Goal: Complete application form

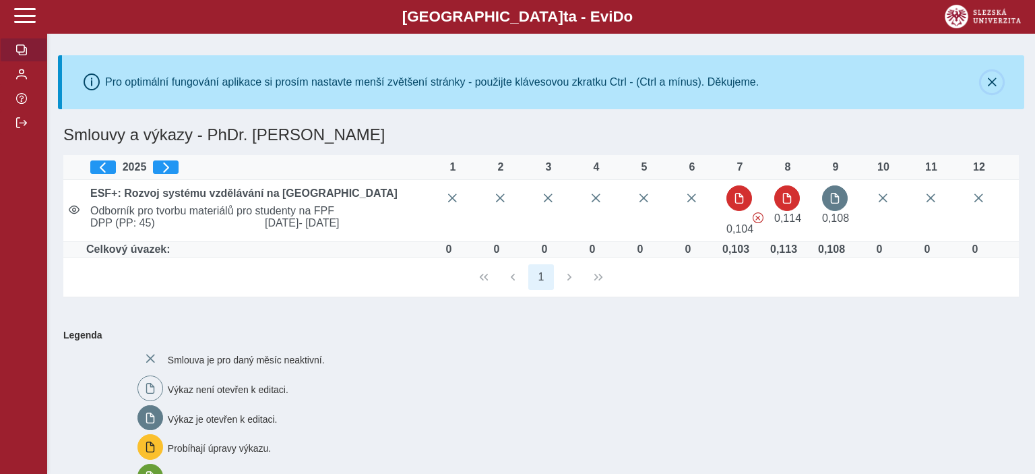
click at [992, 73] on button "button" at bounding box center [992, 82] width 22 height 22
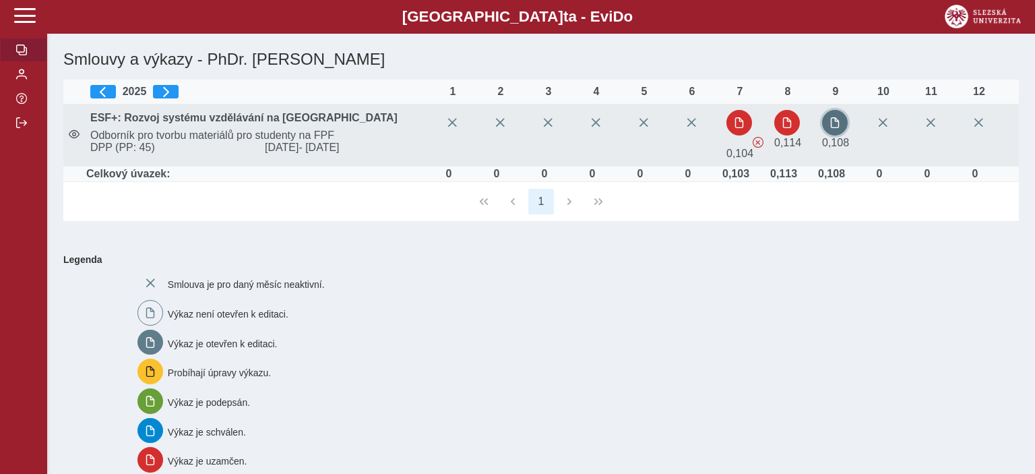
click at [839, 126] on span "button" at bounding box center [835, 122] width 11 height 11
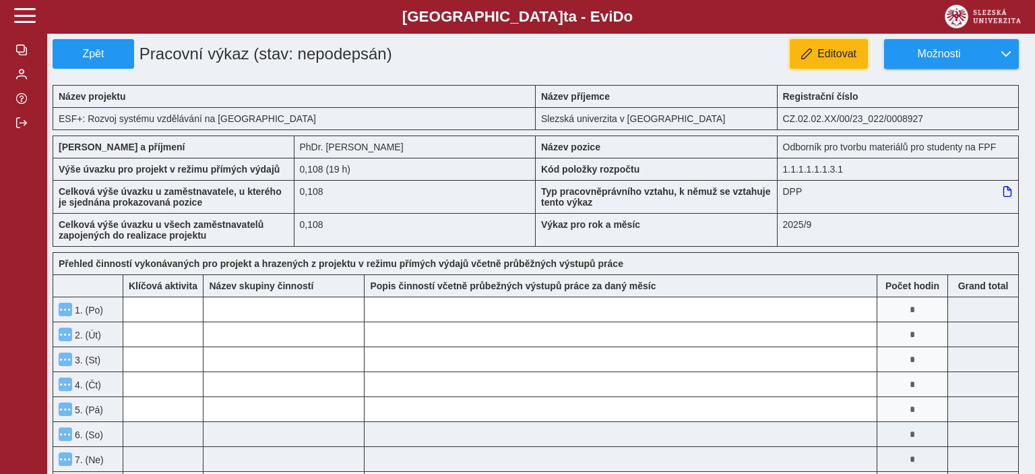
click at [845, 55] on span "Editovat" at bounding box center [837, 54] width 39 height 12
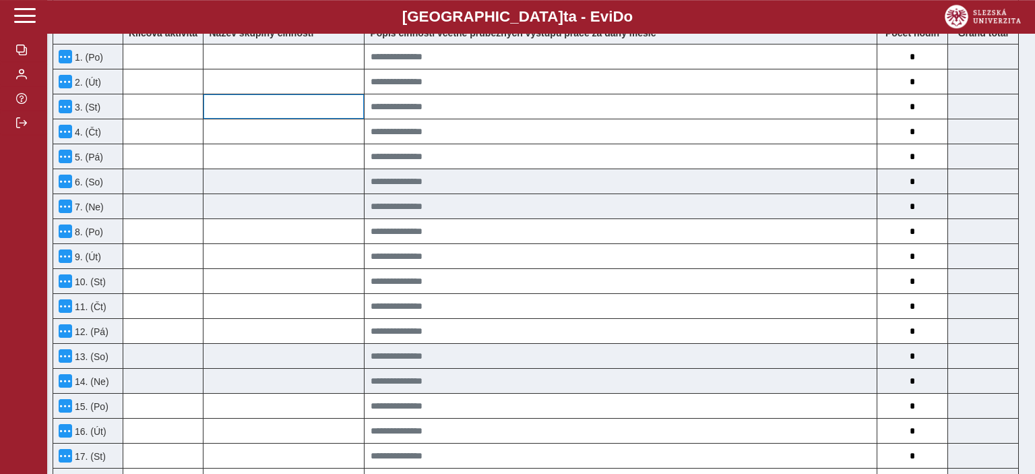
scroll to position [356, 0]
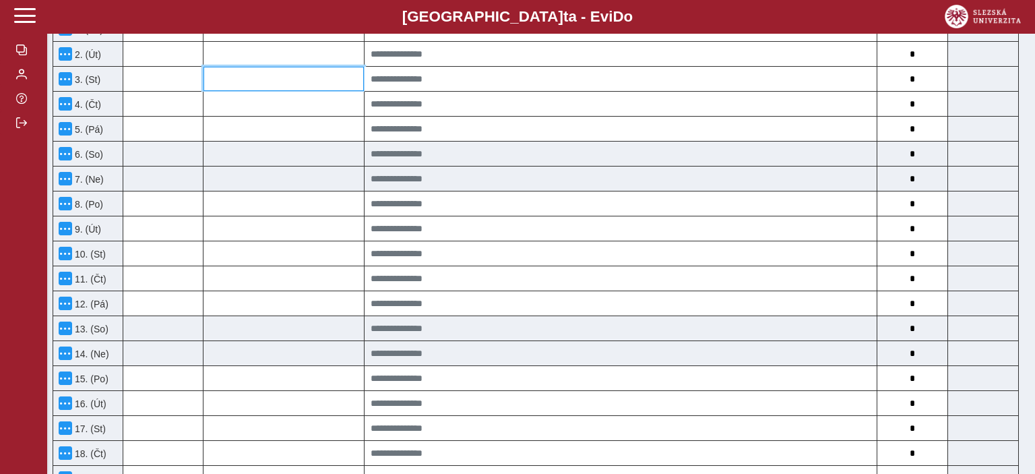
click at [290, 78] on input at bounding box center [284, 79] width 160 height 24
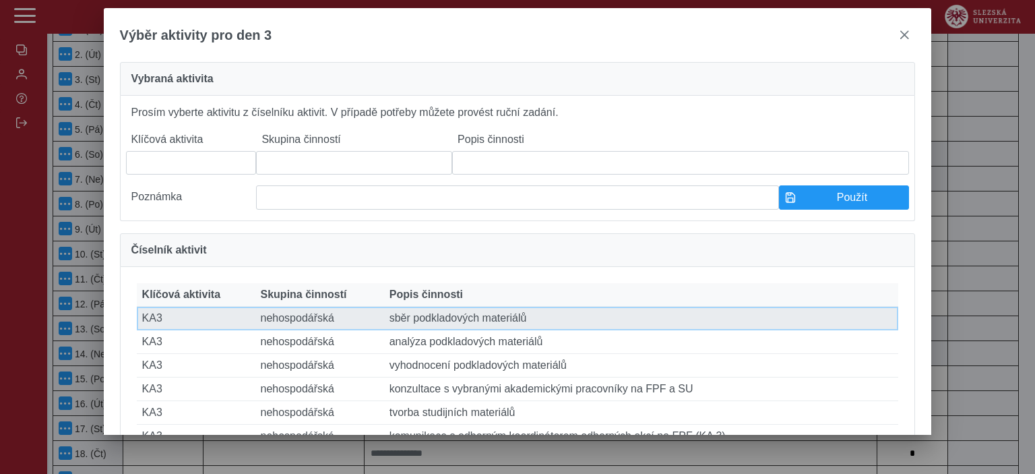
click at [303, 330] on td "Skupina činností nehospodářská" at bounding box center [319, 319] width 129 height 24
type input "***"
type input "**********"
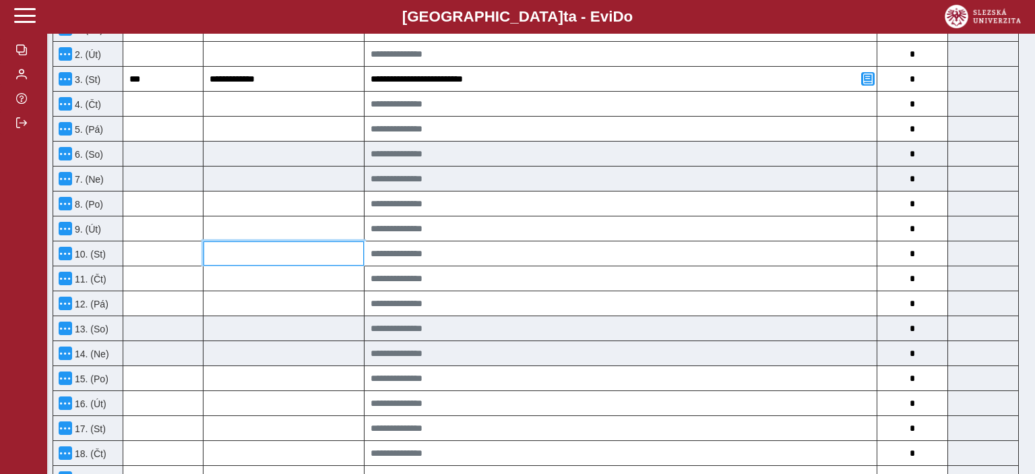
click at [276, 249] on input at bounding box center [284, 253] width 160 height 24
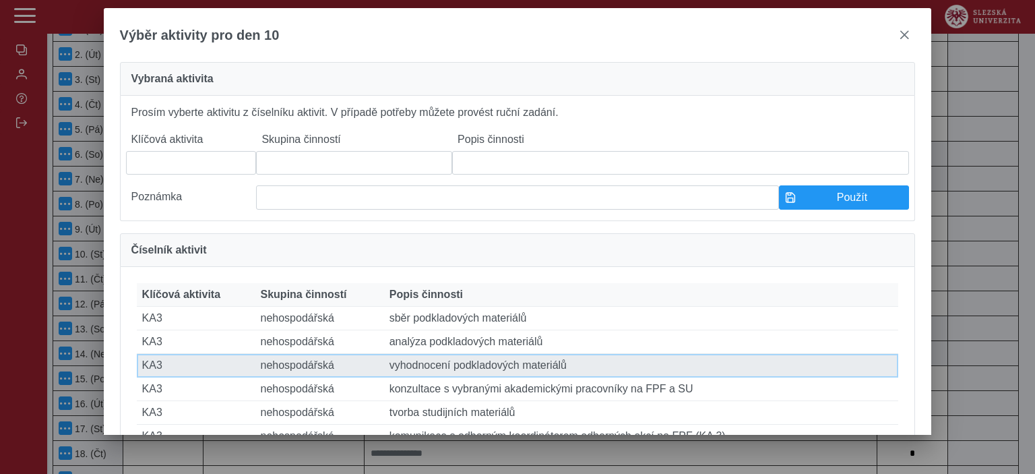
click at [289, 377] on td "Skupina činností nehospodářská" at bounding box center [319, 366] width 129 height 24
type input "***"
type input "**********"
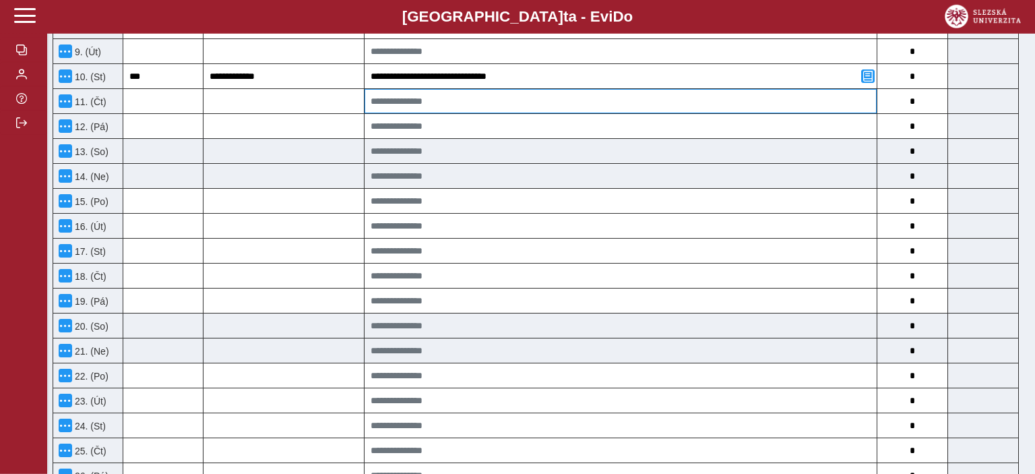
scroll to position [569, 0]
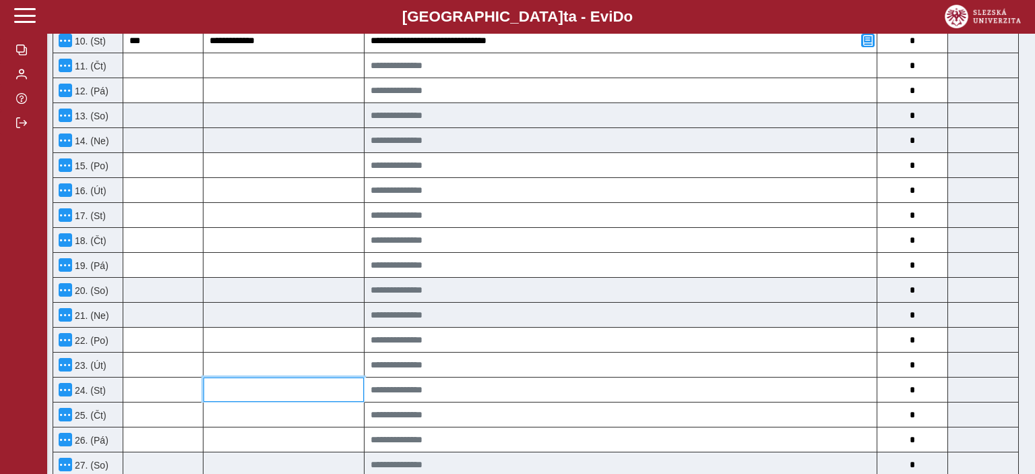
click at [322, 388] on input at bounding box center [284, 389] width 160 height 24
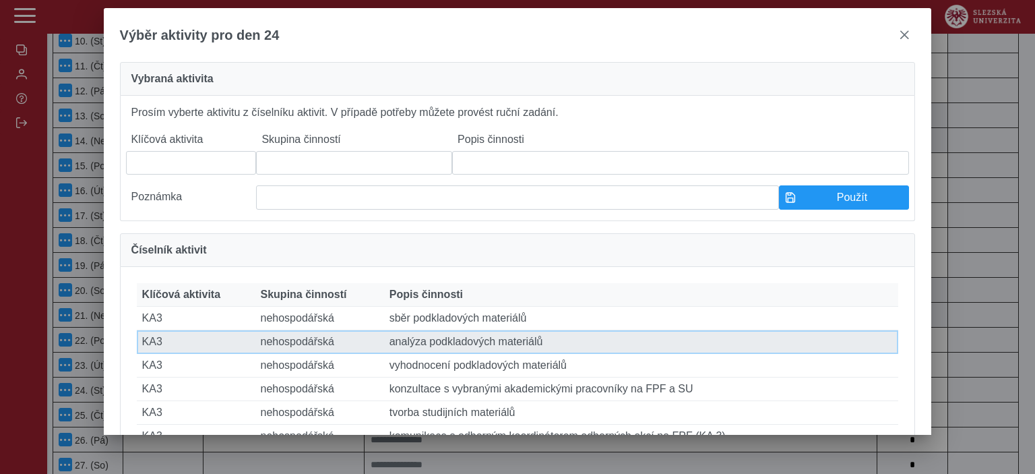
click at [411, 354] on td "Popis činnosti analýza podkladových materiálů" at bounding box center [641, 342] width 515 height 24
type input "***"
type input "**********"
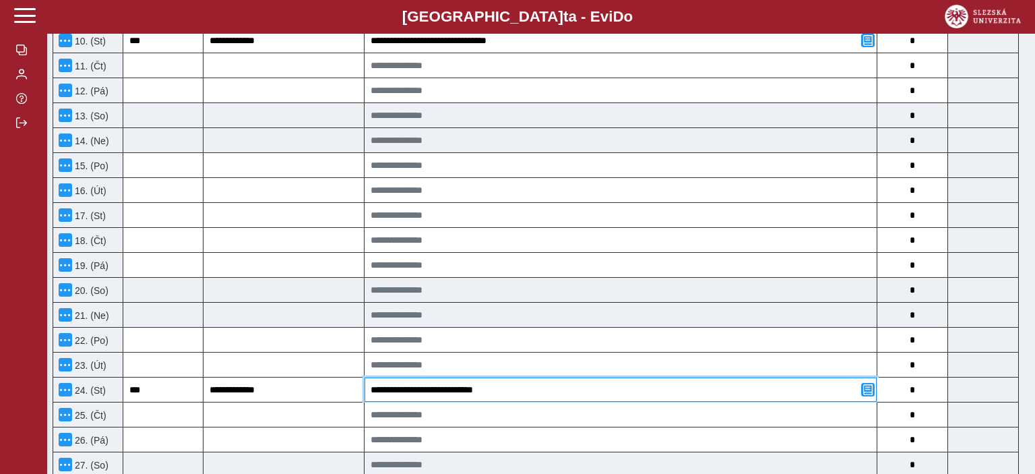
click at [400, 389] on input "**********" at bounding box center [621, 389] width 512 height 24
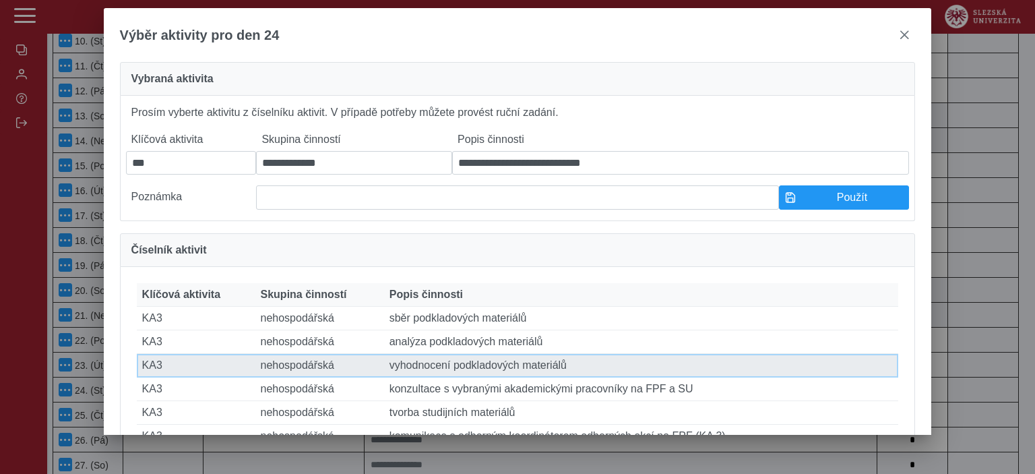
click at [403, 377] on td "Popis činnosti vyhodnocení podkladových materiálů" at bounding box center [641, 366] width 515 height 24
type input "**********"
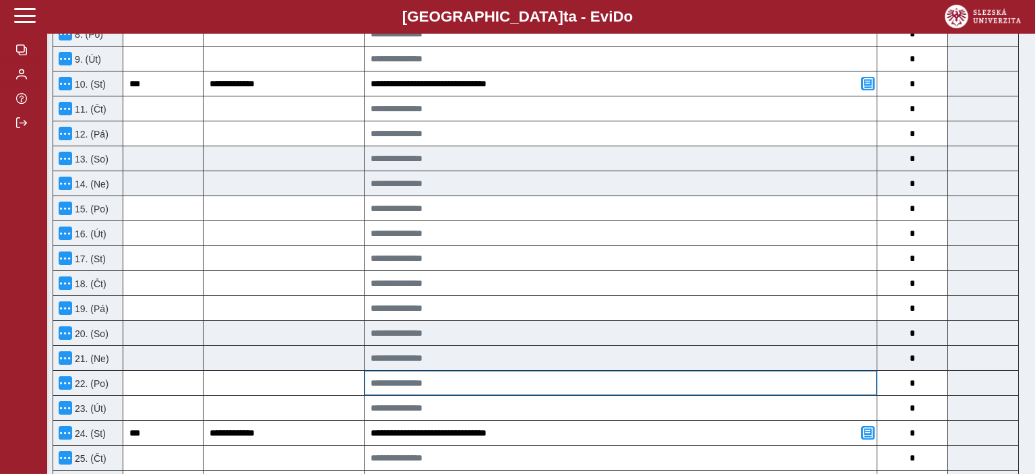
scroll to position [498, 0]
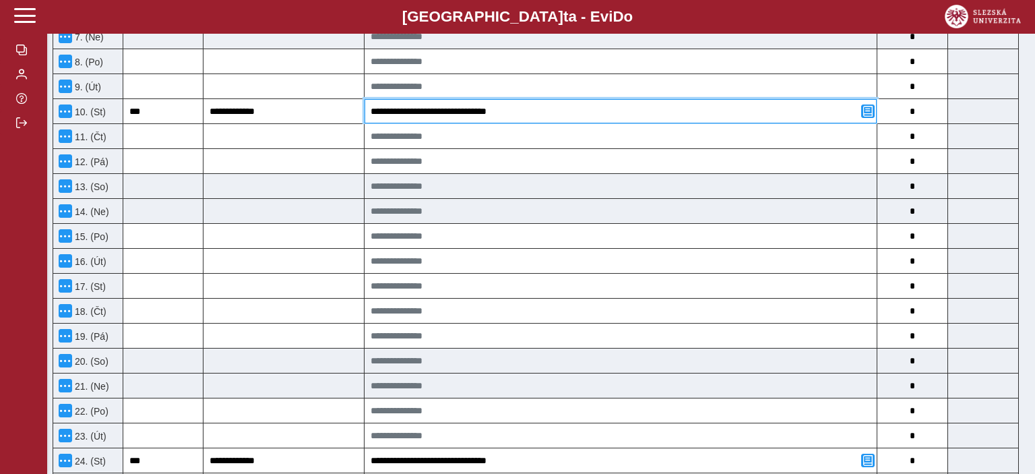
click at [402, 112] on input "**********" at bounding box center [621, 111] width 512 height 24
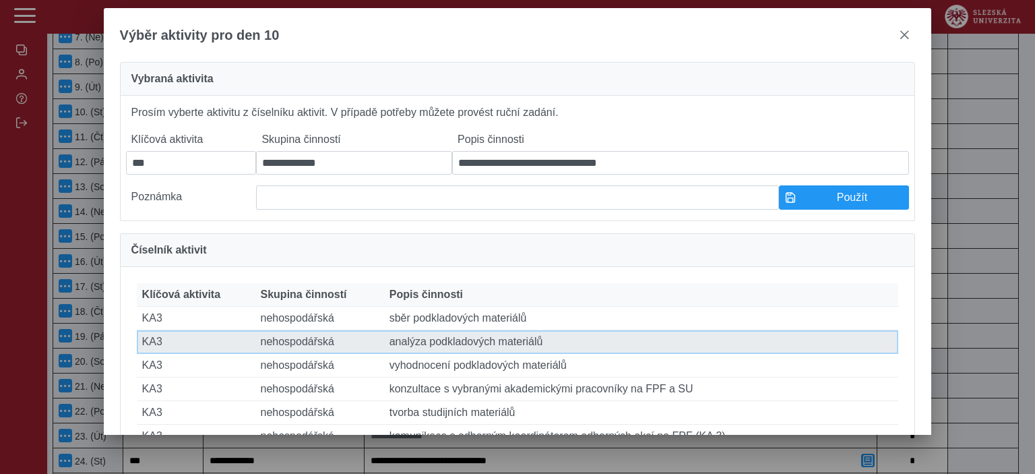
click at [411, 354] on td "Popis činnosti analýza podkladových materiálů" at bounding box center [641, 342] width 515 height 24
type input "**********"
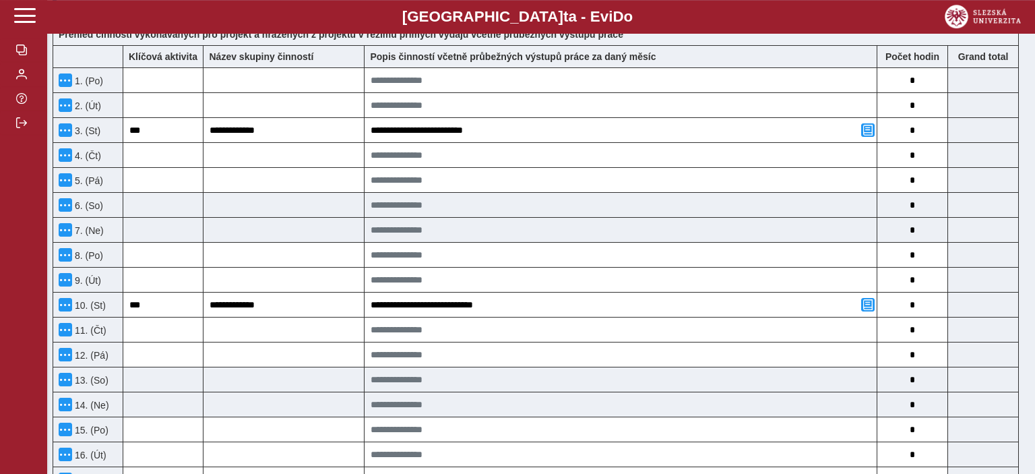
scroll to position [284, 0]
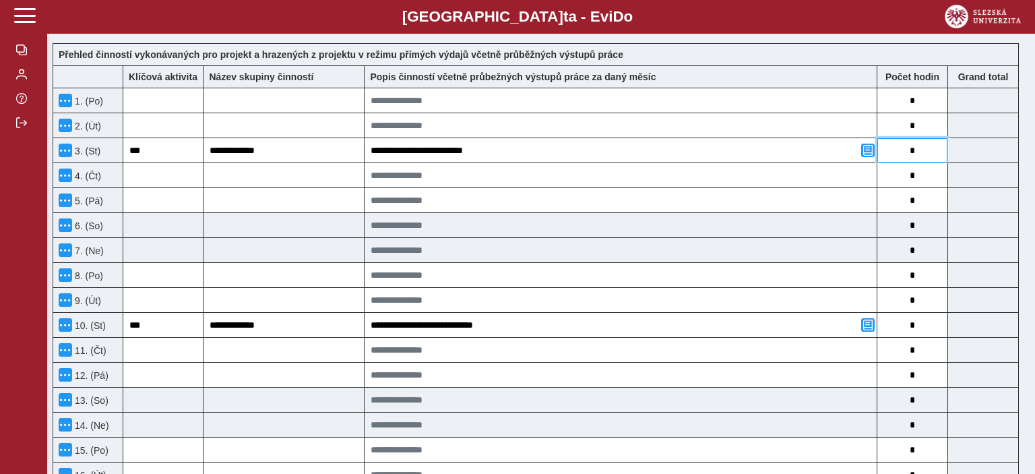
click at [917, 152] on input "*" at bounding box center [913, 150] width 70 height 24
drag, startPoint x: 909, startPoint y: 152, endPoint x: 921, endPoint y: 152, distance: 12.1
click at [921, 152] on input "*" at bounding box center [913, 150] width 70 height 24
type input "*"
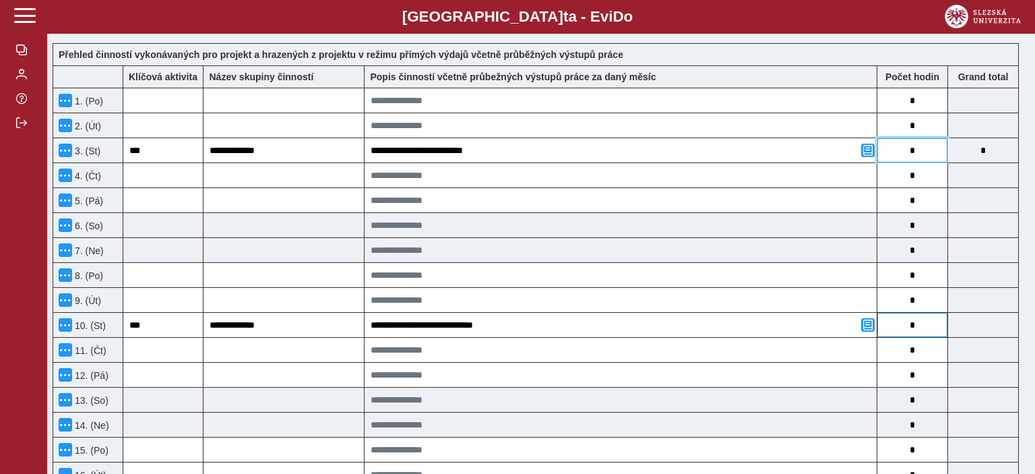
type input "*"
drag, startPoint x: 907, startPoint y: 327, endPoint x: 915, endPoint y: 327, distance: 7.4
click at [915, 327] on input "*" at bounding box center [913, 325] width 70 height 24
type input "*"
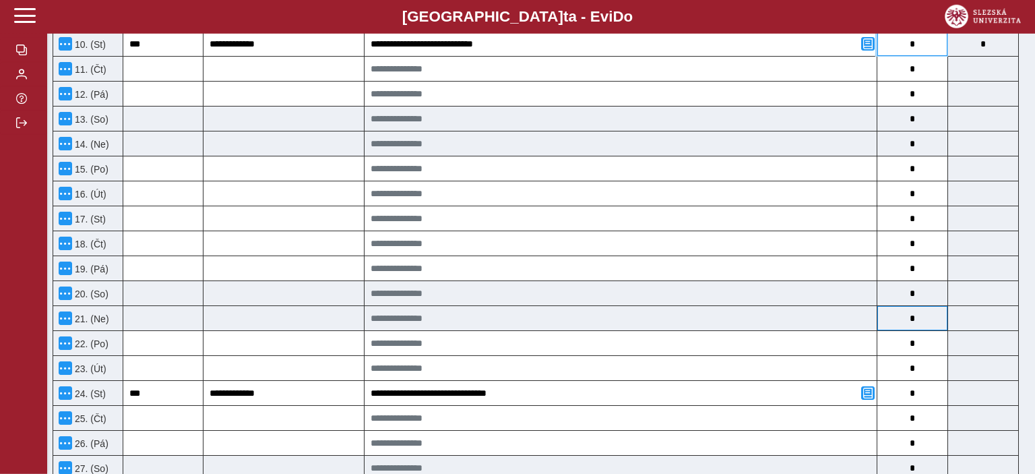
scroll to position [569, 0]
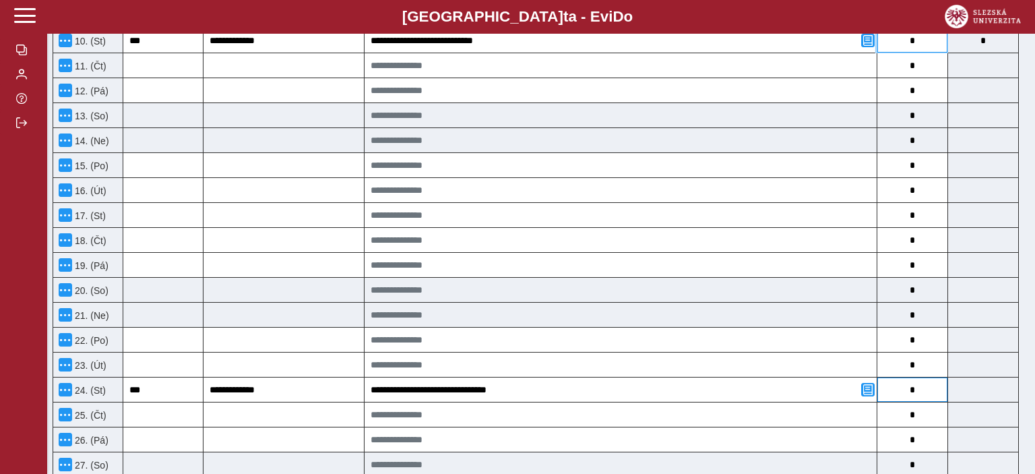
type input "*"
drag, startPoint x: 907, startPoint y: 392, endPoint x: 920, endPoint y: 391, distance: 12.9
click at [920, 391] on input "*" at bounding box center [913, 389] width 70 height 24
type input "*"
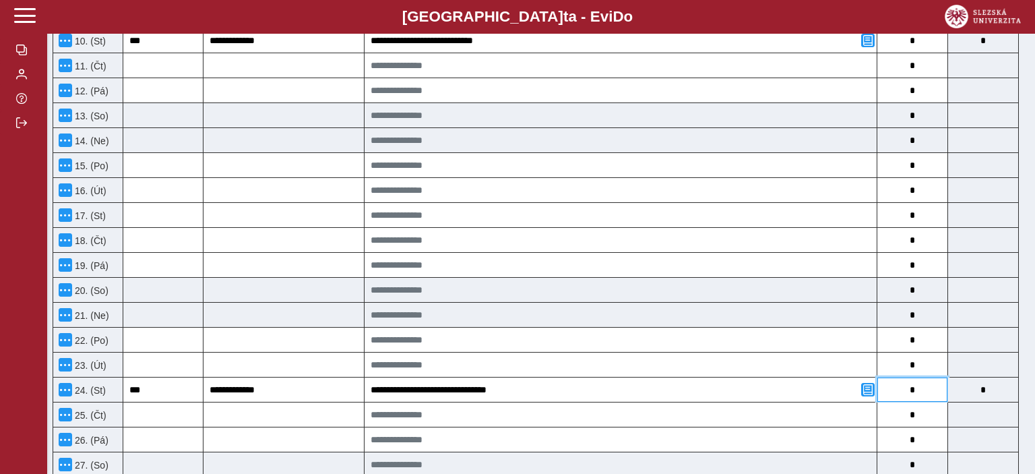
scroll to position [640, 0]
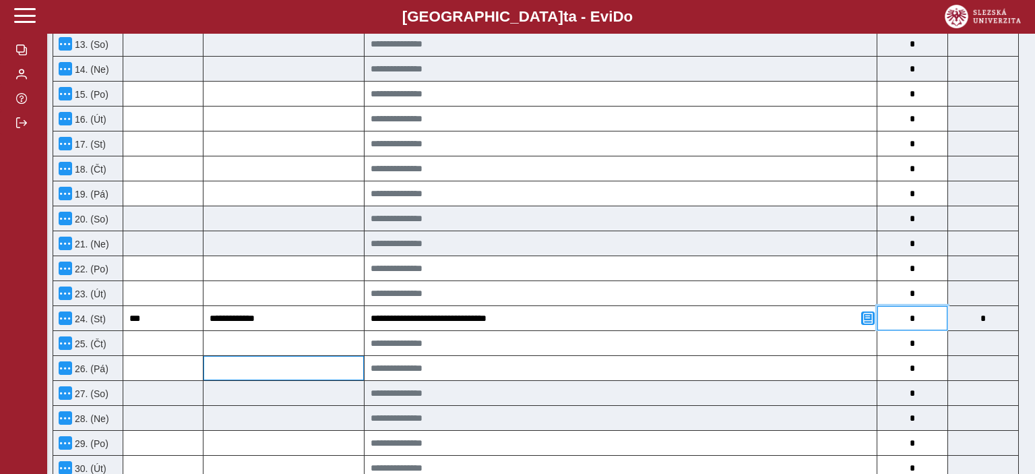
type input "*"
click at [251, 365] on input at bounding box center [284, 368] width 160 height 24
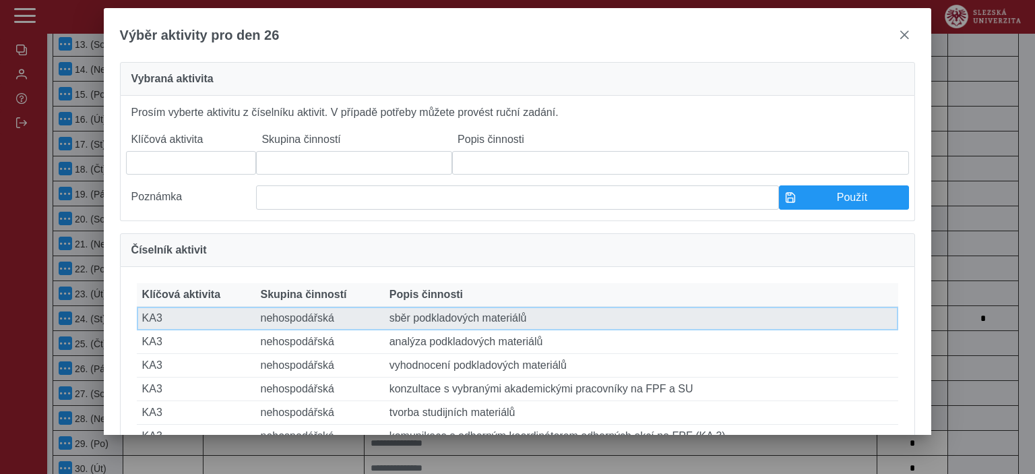
click at [306, 330] on td "Skupina činností nehospodářská" at bounding box center [319, 319] width 129 height 24
type input "***"
type input "**********"
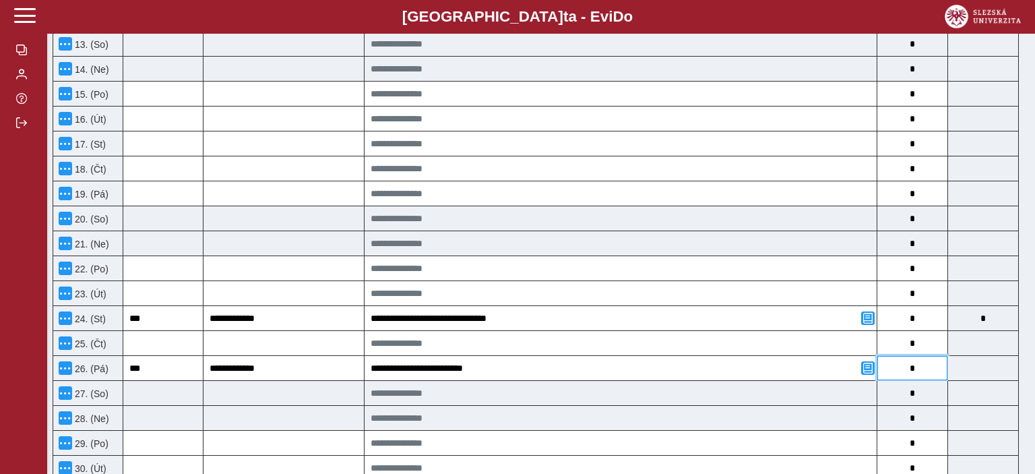
drag, startPoint x: 910, startPoint y: 367, endPoint x: 917, endPoint y: 368, distance: 7.5
click at [917, 368] on input "*" at bounding box center [913, 368] width 70 height 24
type input "*"
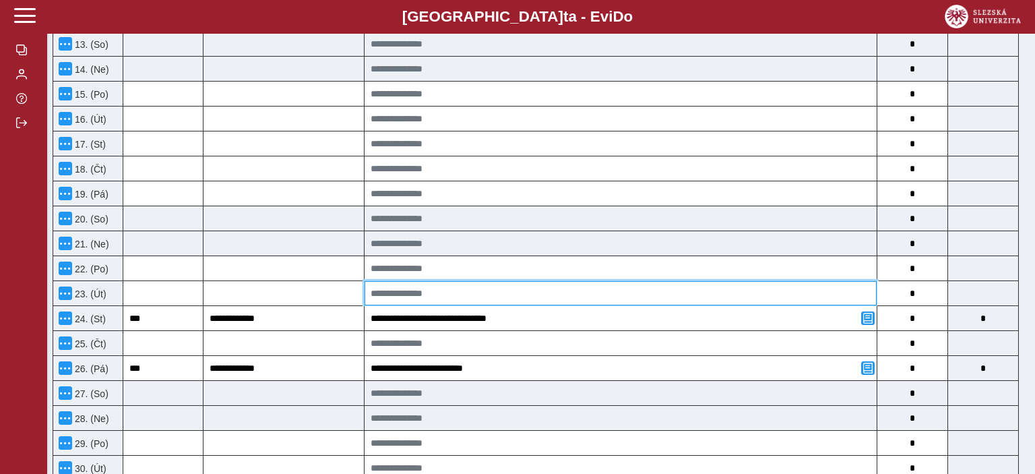
click at [412, 290] on input at bounding box center [621, 293] width 512 height 24
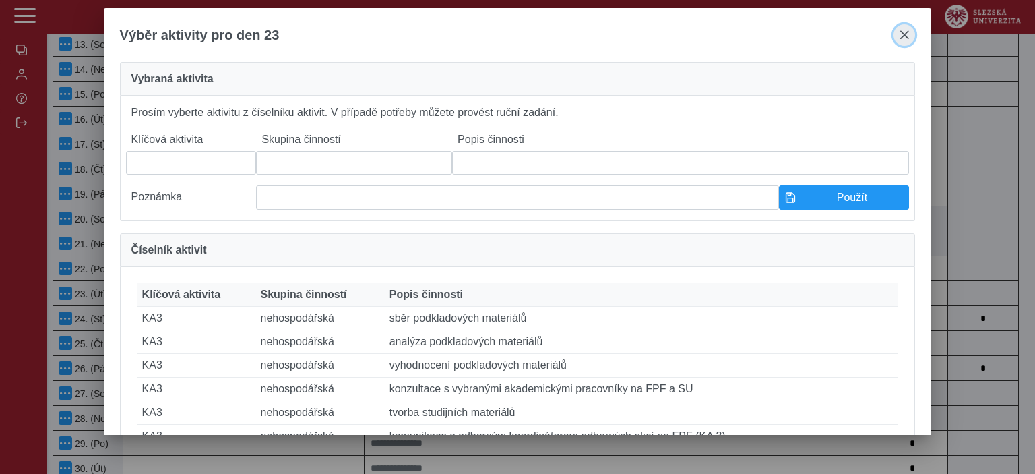
click at [907, 36] on span "close" at bounding box center [904, 35] width 11 height 11
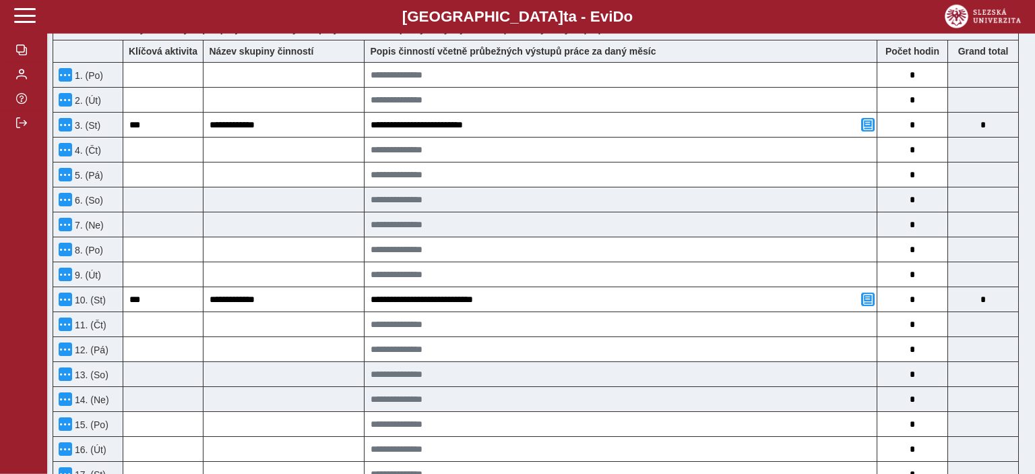
scroll to position [284, 0]
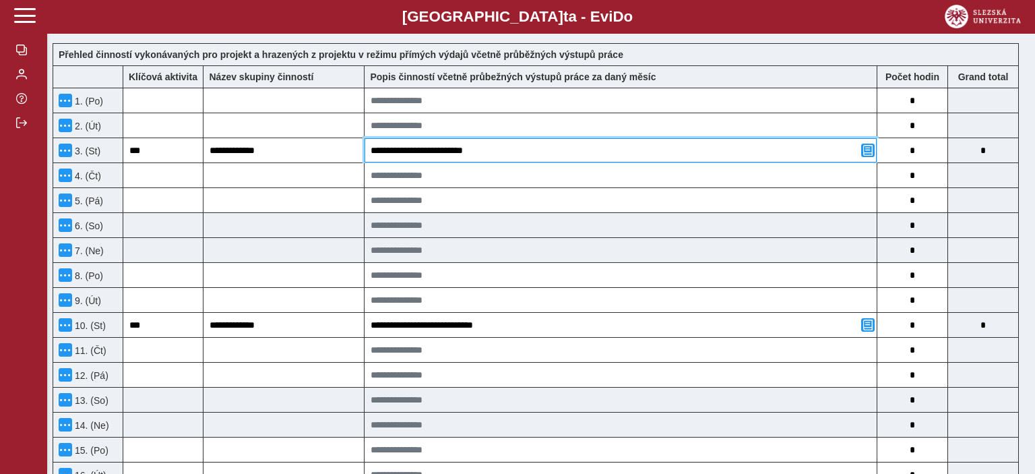
click at [500, 152] on input "**********" at bounding box center [621, 150] width 512 height 24
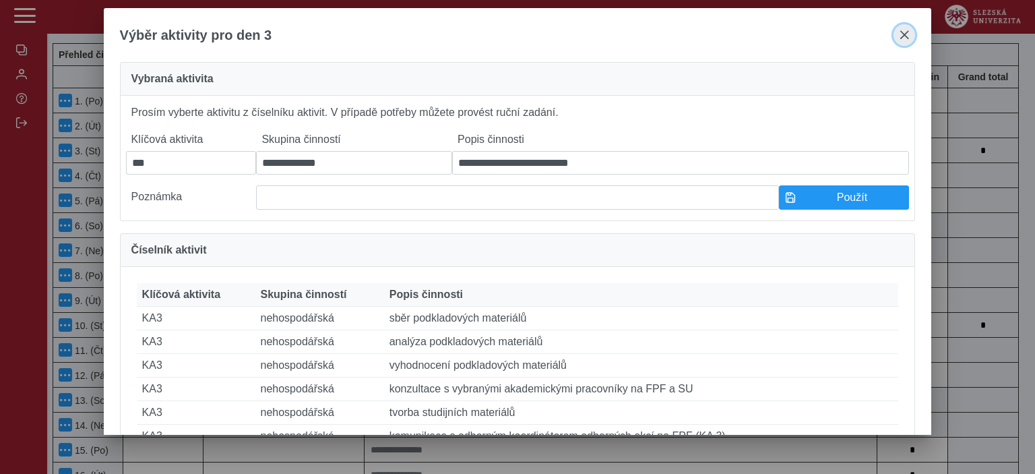
click at [897, 38] on button "close" at bounding box center [905, 35] width 22 height 22
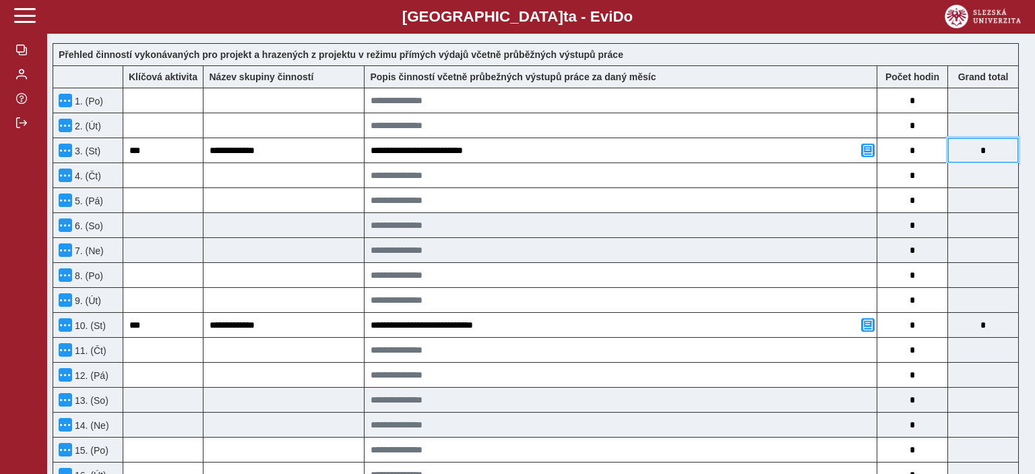
click at [984, 152] on input "*" at bounding box center [983, 150] width 70 height 24
drag, startPoint x: 922, startPoint y: 151, endPoint x: 909, endPoint y: 152, distance: 13.5
click at [907, 152] on input "*" at bounding box center [913, 150] width 70 height 24
type input "*"
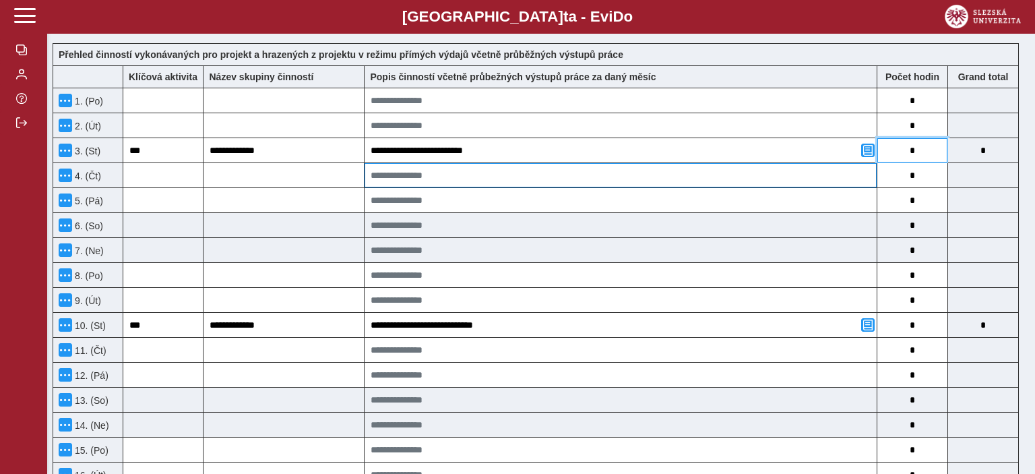
type input "*"
click at [748, 179] on input at bounding box center [621, 175] width 512 height 24
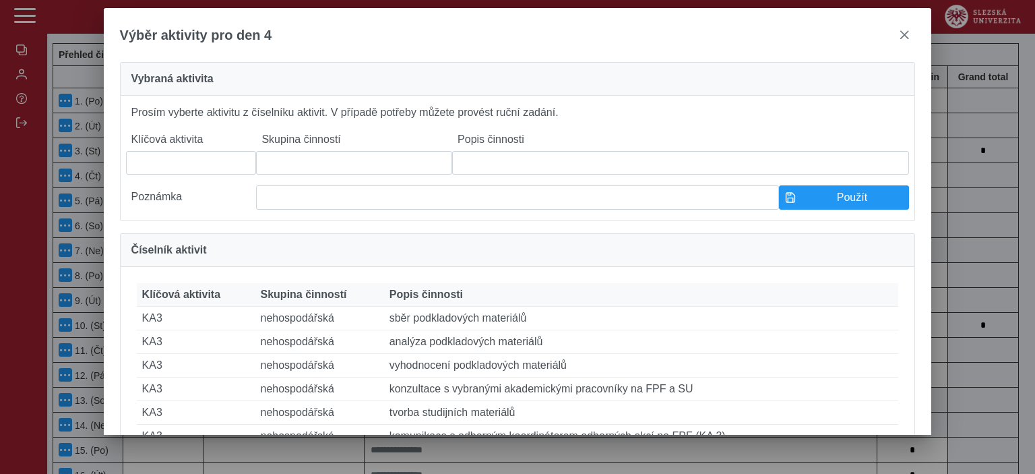
click at [894, 40] on div at bounding box center [905, 35] width 22 height 22
click at [899, 36] on span "close" at bounding box center [904, 35] width 11 height 11
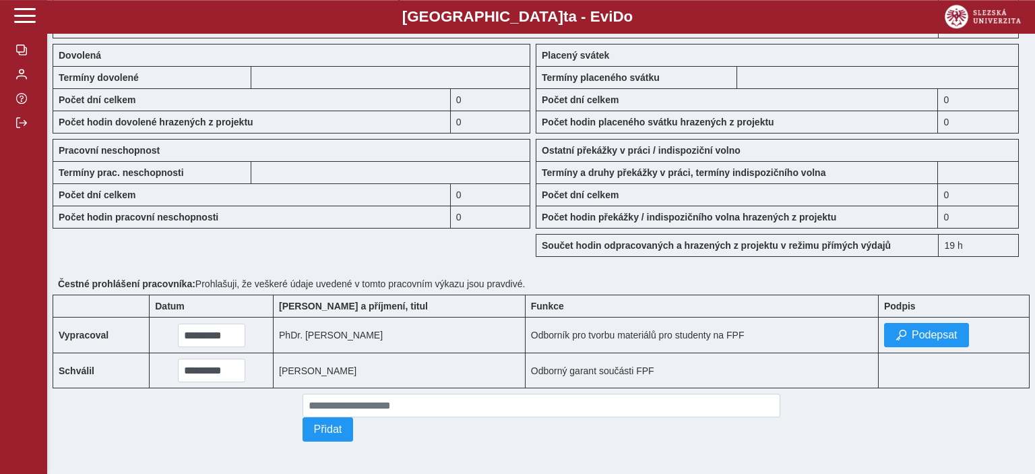
scroll to position [1147, 0]
click at [918, 329] on span "Podepsat" at bounding box center [935, 335] width 46 height 12
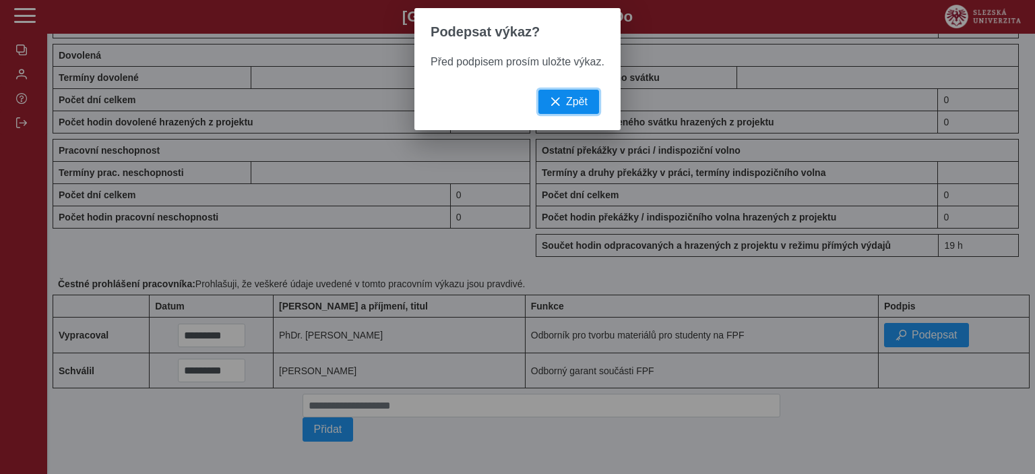
click at [550, 104] on span "button" at bounding box center [555, 101] width 11 height 11
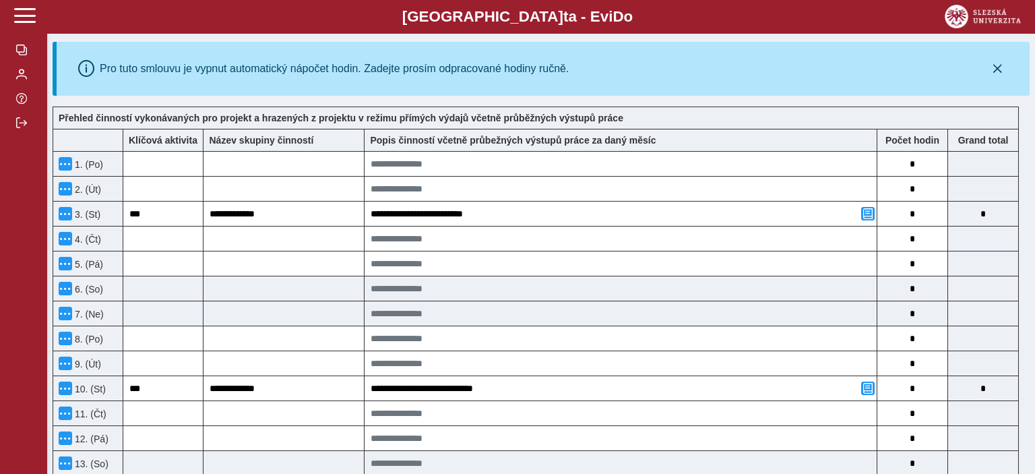
scroll to position [8, 0]
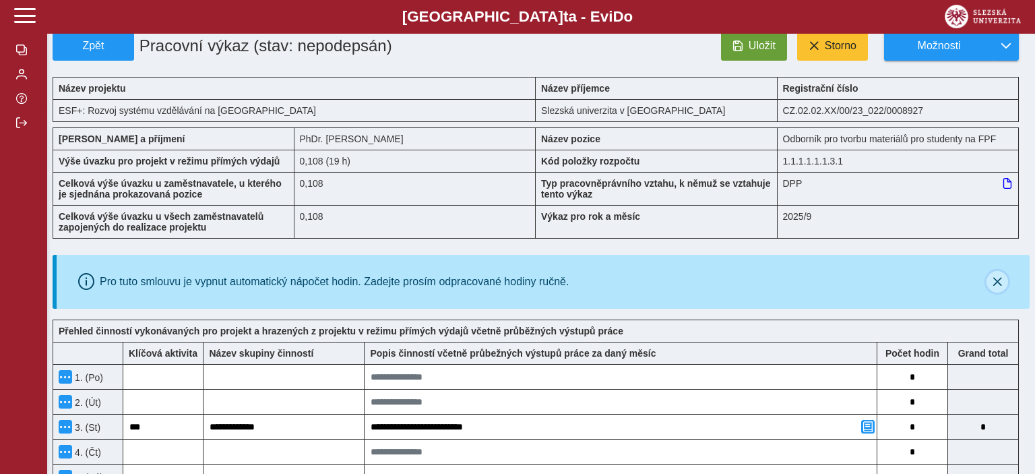
click at [994, 286] on icon "button" at bounding box center [997, 281] width 11 height 11
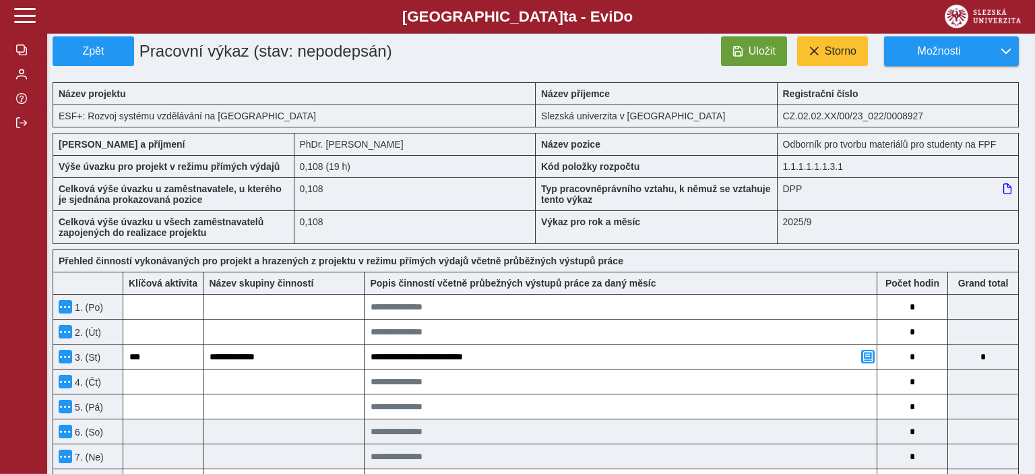
scroll to position [0, 0]
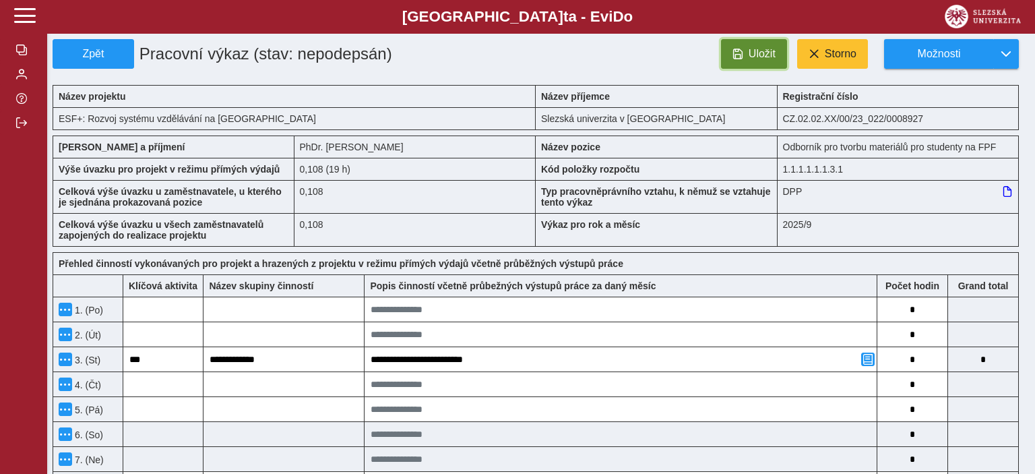
click at [762, 60] on span "Uložit" at bounding box center [762, 54] width 27 height 12
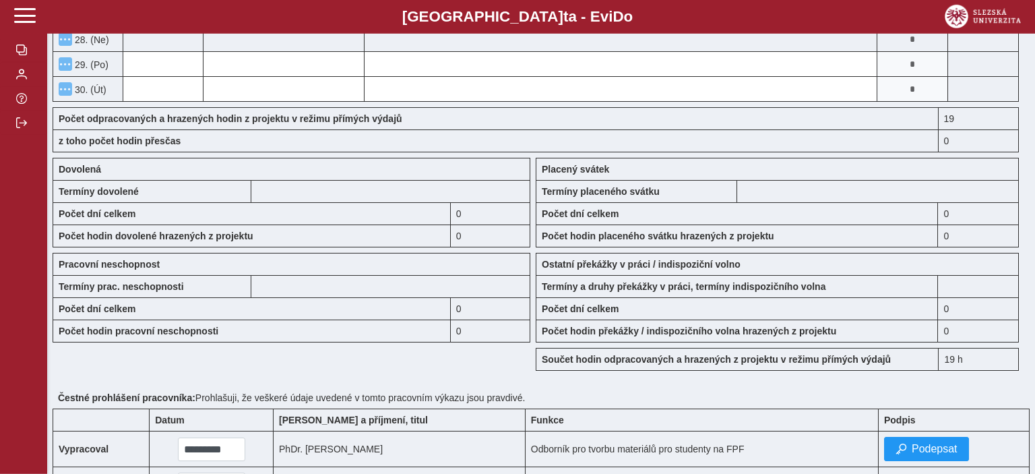
scroll to position [996, 0]
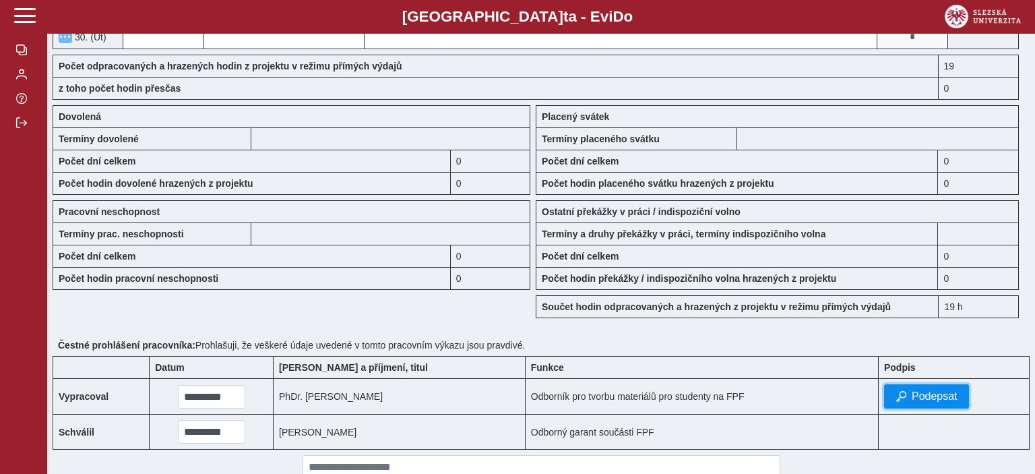
click at [928, 400] on span "Podepsat" at bounding box center [935, 396] width 46 height 12
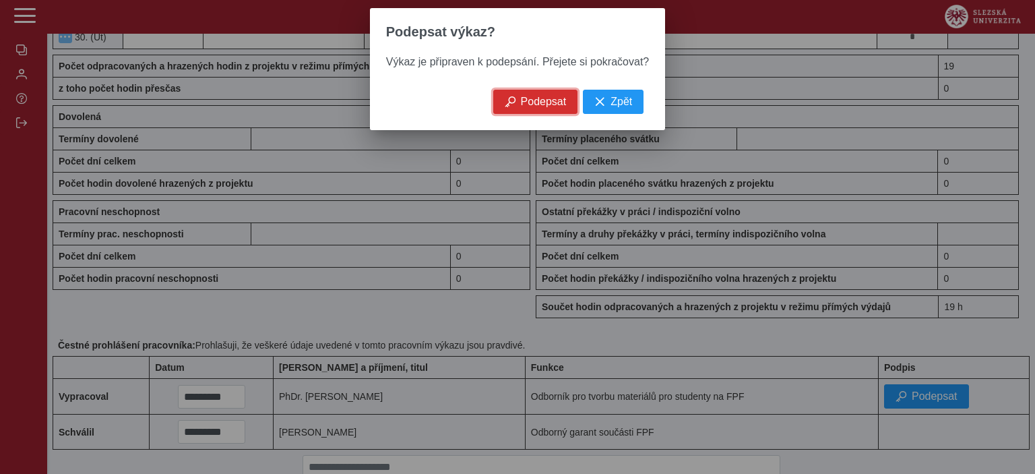
click at [531, 100] on button "Podepsat" at bounding box center [535, 102] width 85 height 24
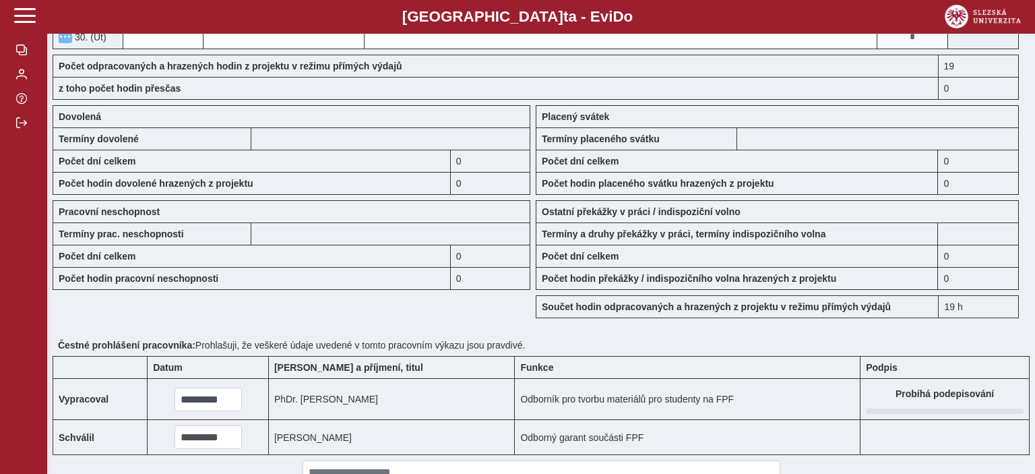
scroll to position [998, 0]
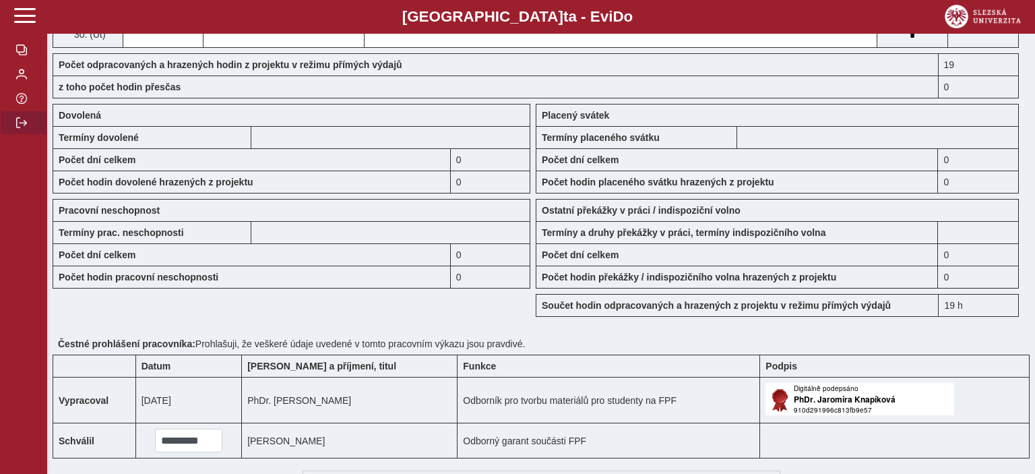
click at [18, 128] on span "button" at bounding box center [21, 122] width 11 height 11
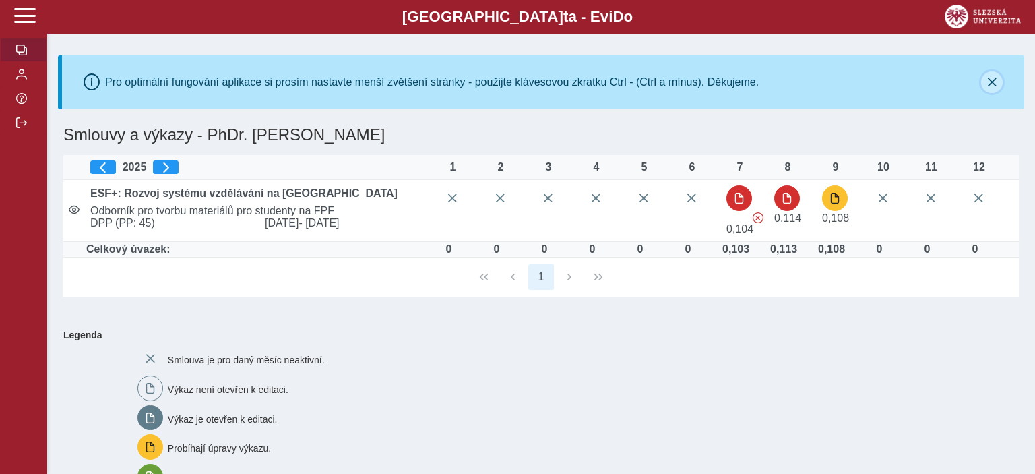
click at [994, 78] on icon "button" at bounding box center [992, 82] width 11 height 11
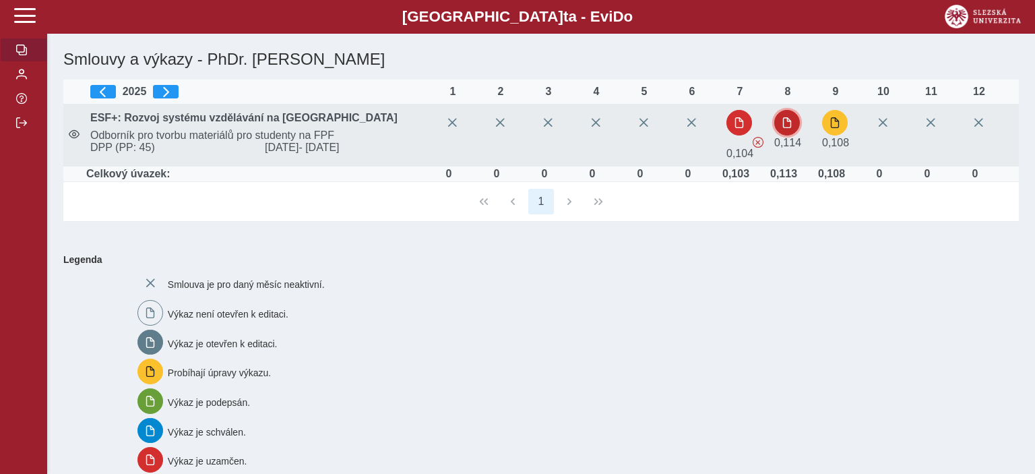
click at [794, 122] on button "button" at bounding box center [788, 123] width 26 height 26
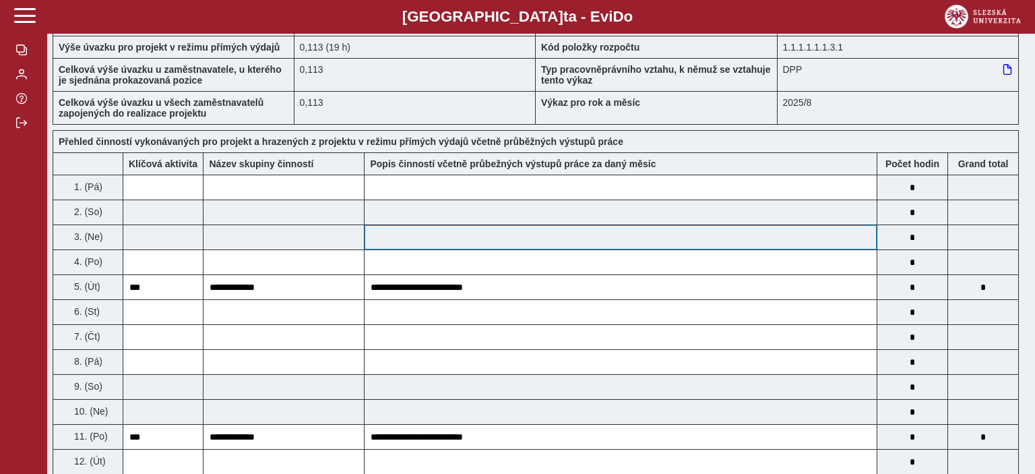
scroll to position [142, 0]
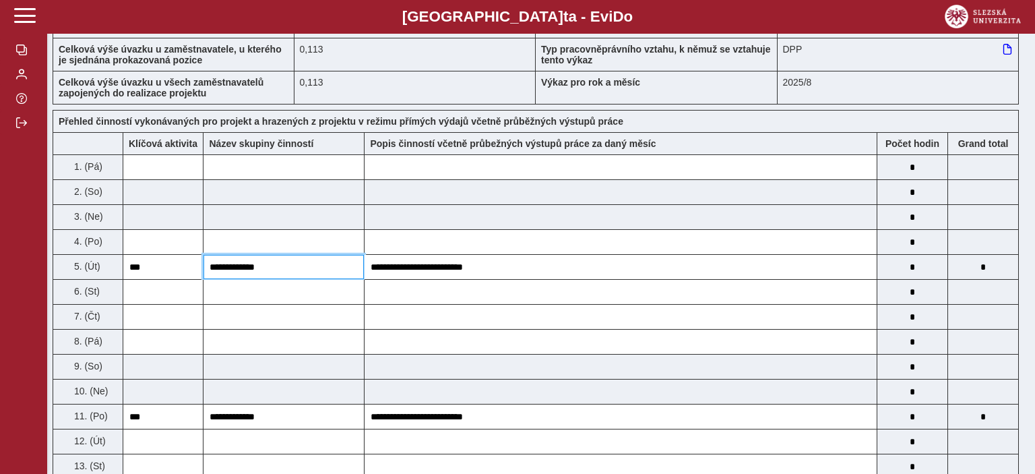
drag, startPoint x: 284, startPoint y: 268, endPoint x: 210, endPoint y: 271, distance: 73.5
click at [210, 271] on input "**********" at bounding box center [284, 267] width 160 height 24
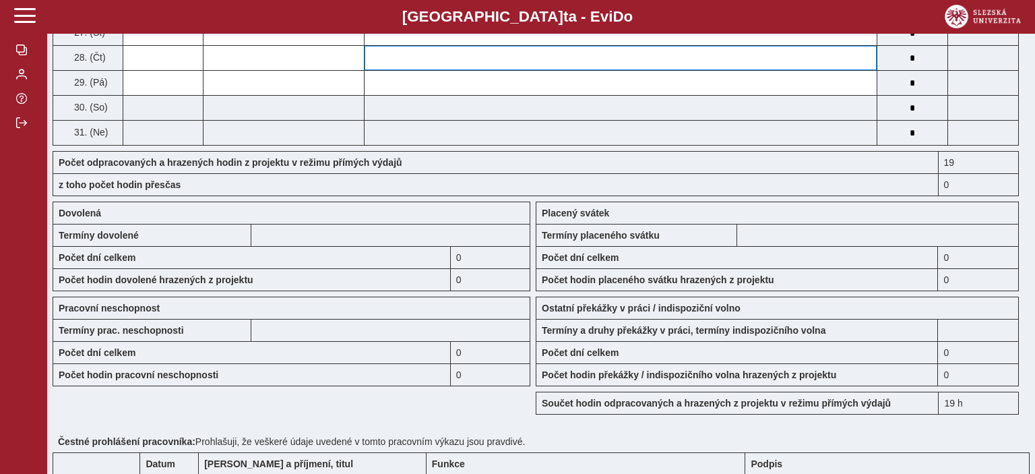
scroll to position [640, 0]
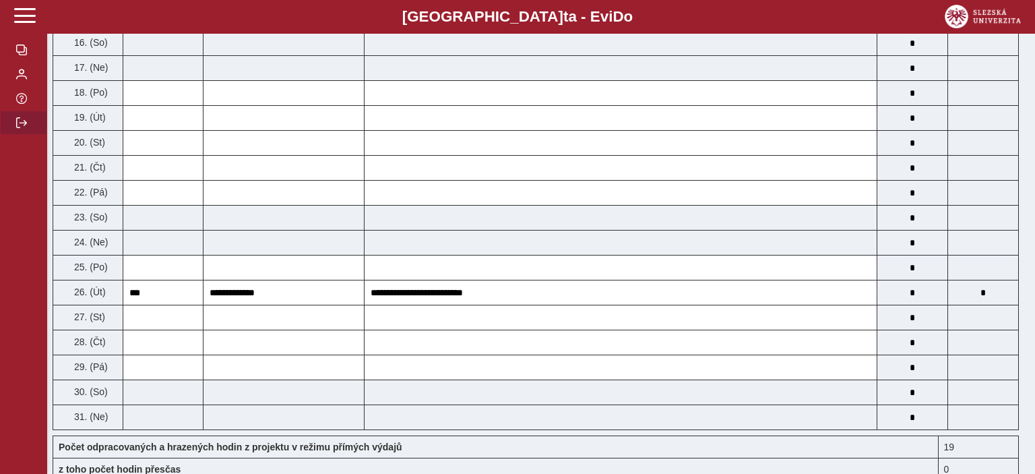
click at [20, 128] on span "button" at bounding box center [21, 122] width 11 height 11
click at [16, 128] on span "button" at bounding box center [21, 122] width 11 height 11
click at [20, 128] on span "button" at bounding box center [21, 122] width 11 height 11
